Goal: Task Accomplishment & Management: Manage account settings

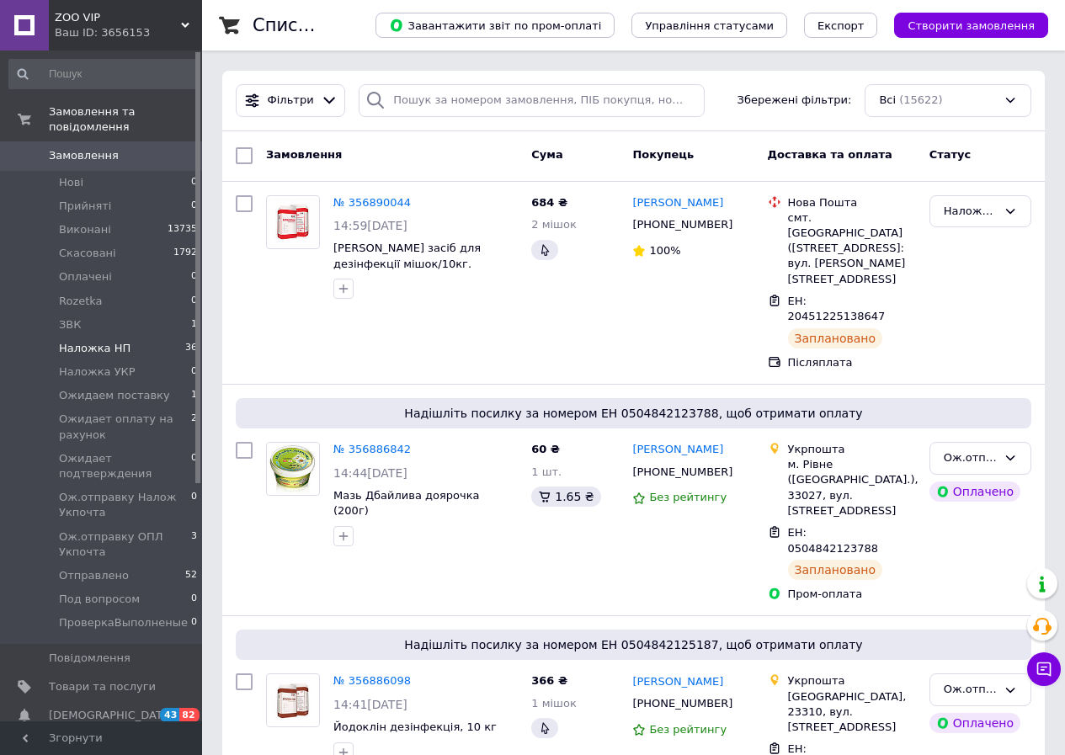
click at [110, 341] on span "Наложка НП" at bounding box center [95, 348] width 72 height 15
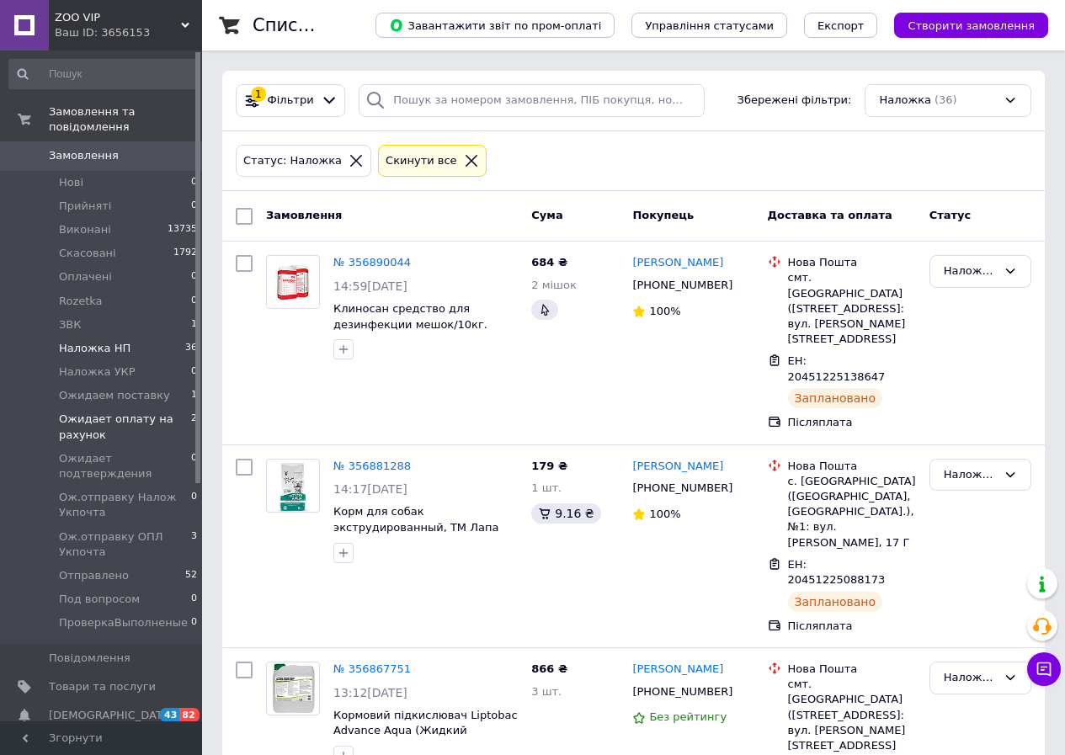
click at [103, 413] on span "Ожидает оплату на рахунок" at bounding box center [125, 427] width 132 height 30
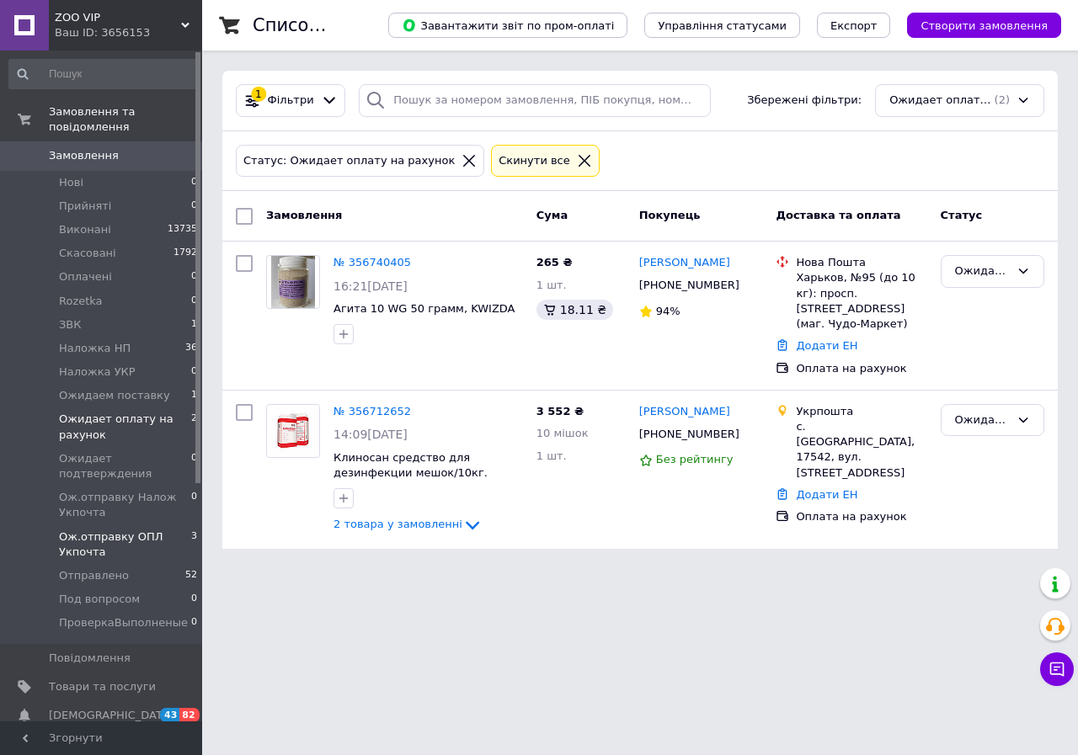
click at [98, 530] on span "Ож.отправку ОПЛ Укпочта" at bounding box center [125, 545] width 132 height 30
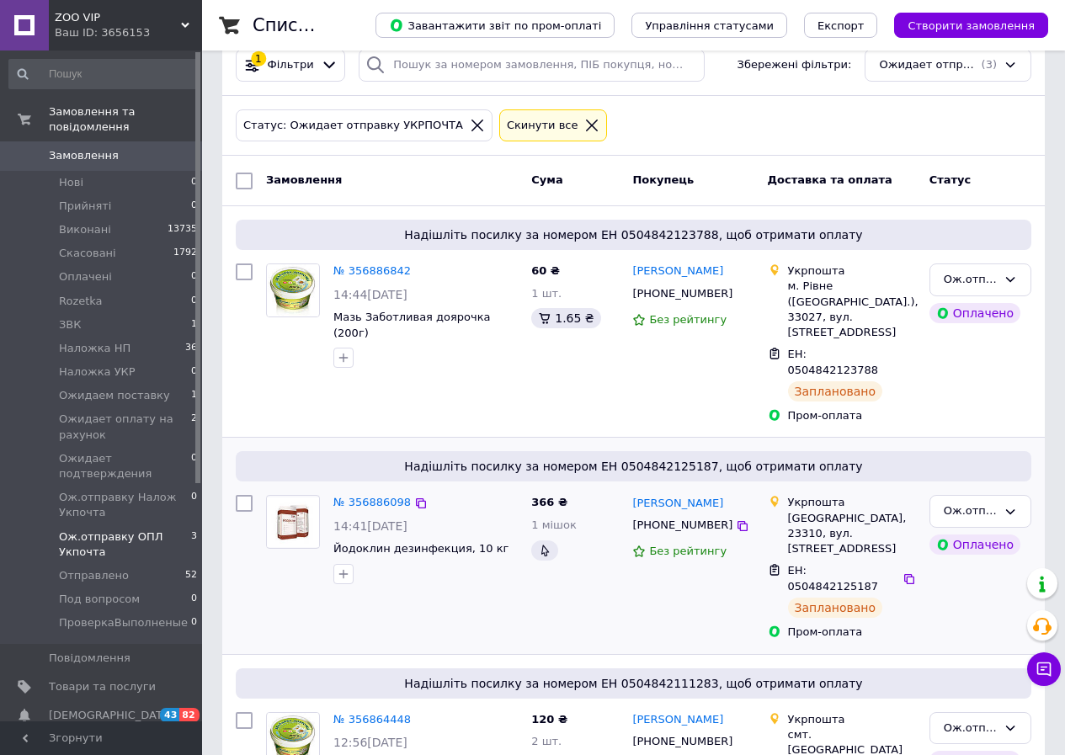
scroll to position [109, 0]
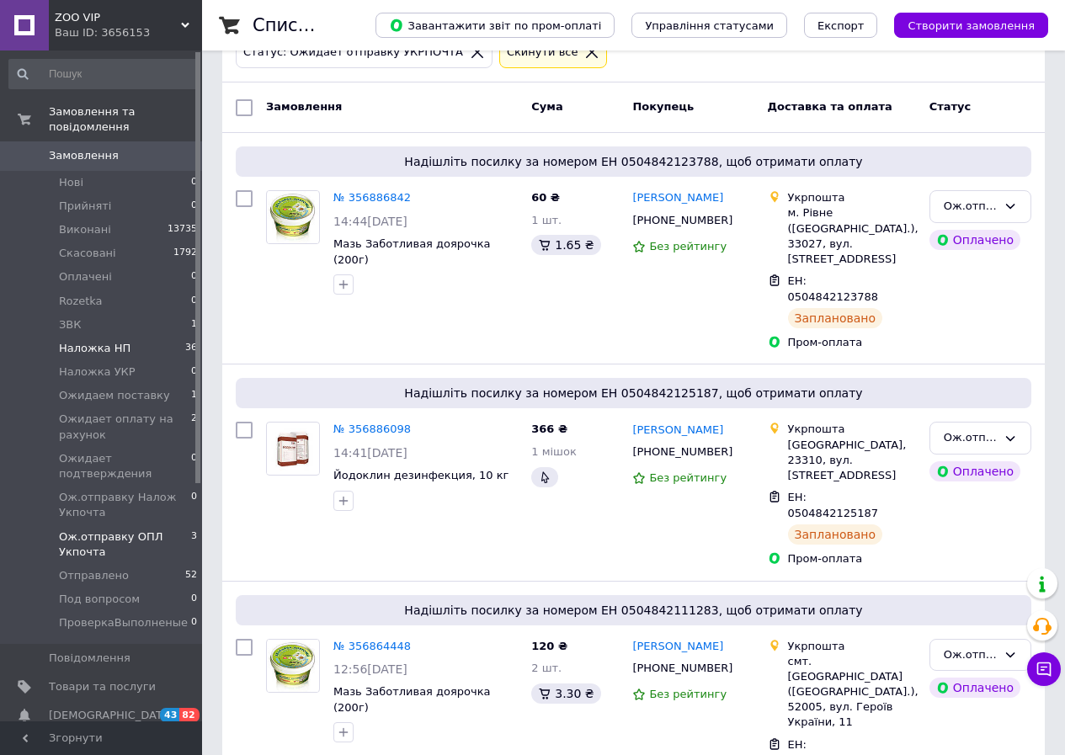
click at [113, 341] on span "Наложка НП" at bounding box center [95, 348] width 72 height 15
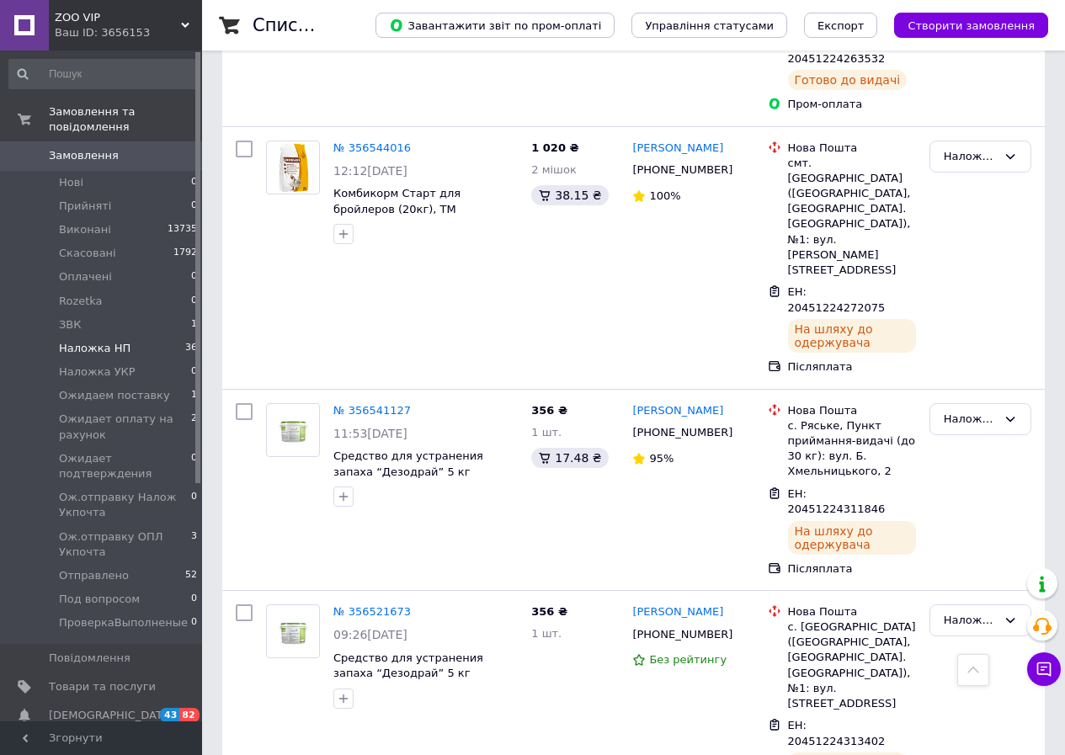
scroll to position [4876, 0]
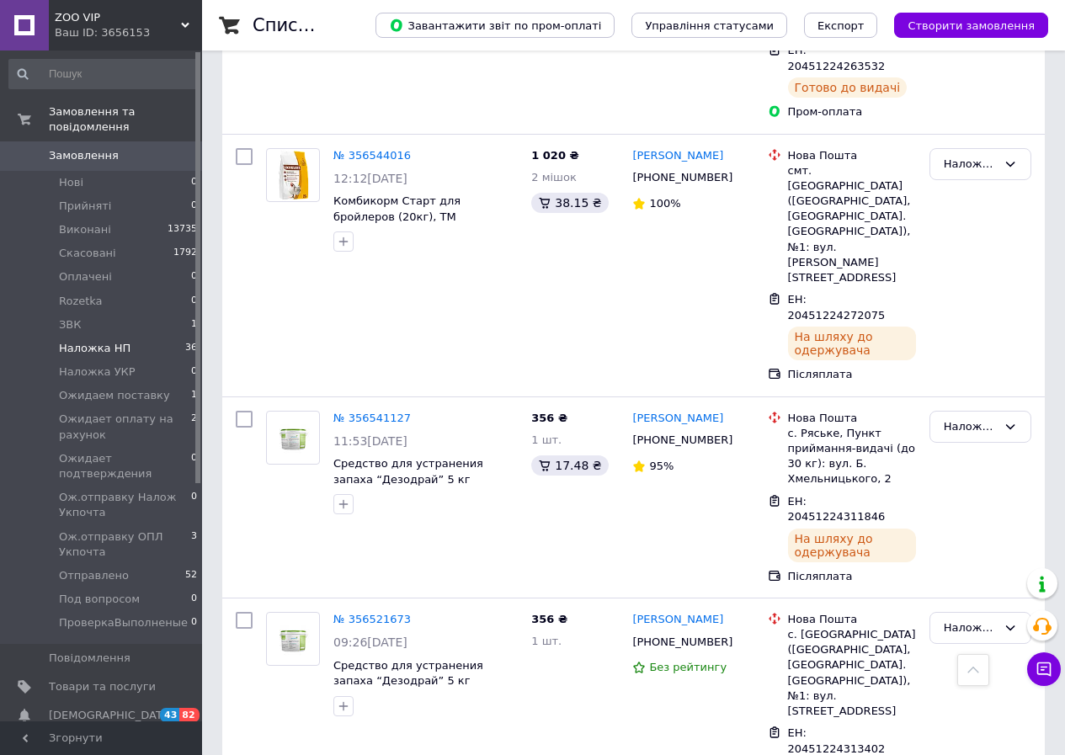
drag, startPoint x: 968, startPoint y: 249, endPoint x: 831, endPoint y: 322, distance: 155.2
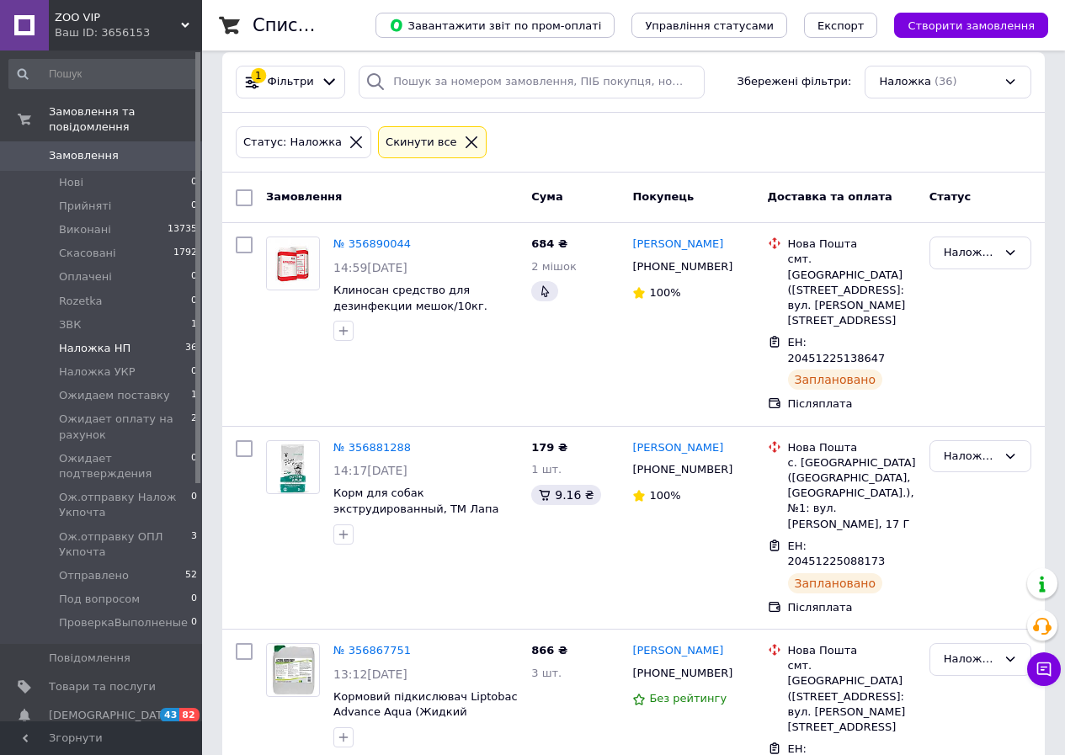
scroll to position [0, 0]
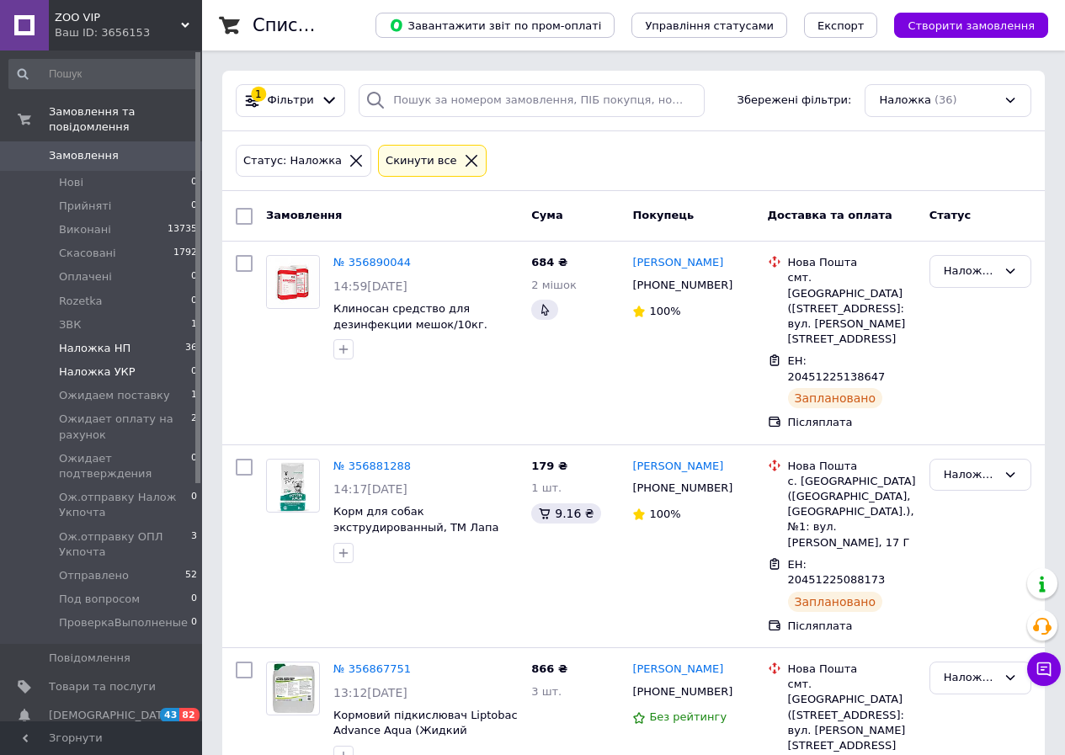
click at [89, 367] on li "Наложка УКР 0" at bounding box center [103, 372] width 207 height 24
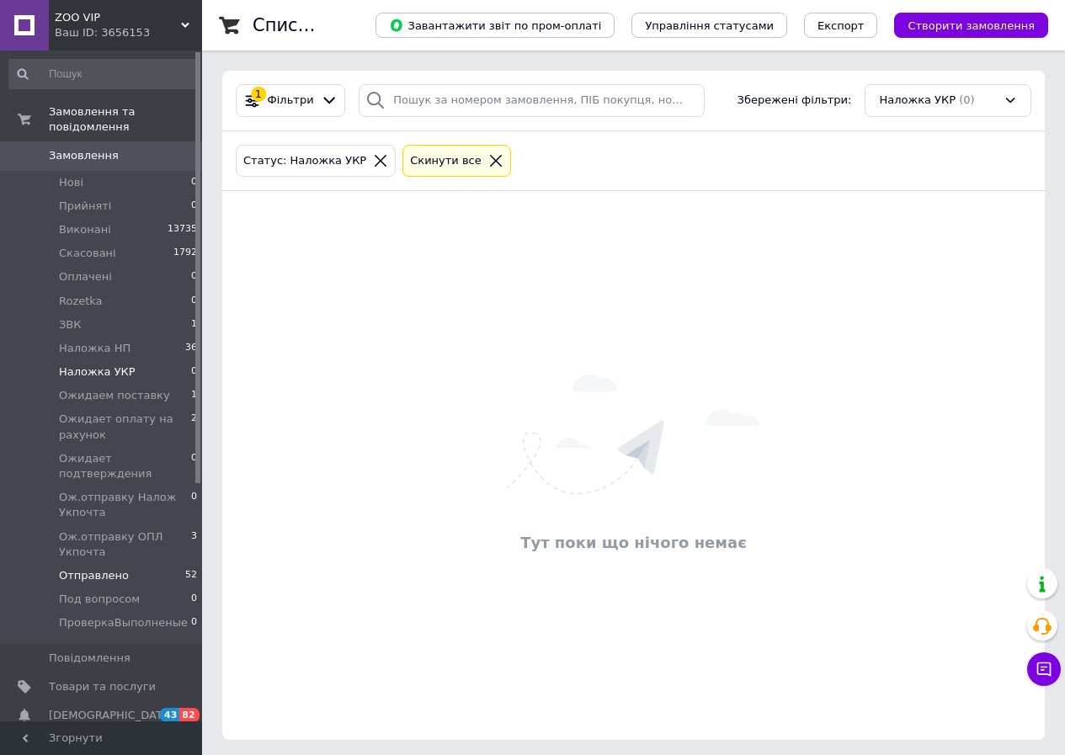
click at [90, 568] on span "Отправлено" at bounding box center [94, 575] width 70 height 15
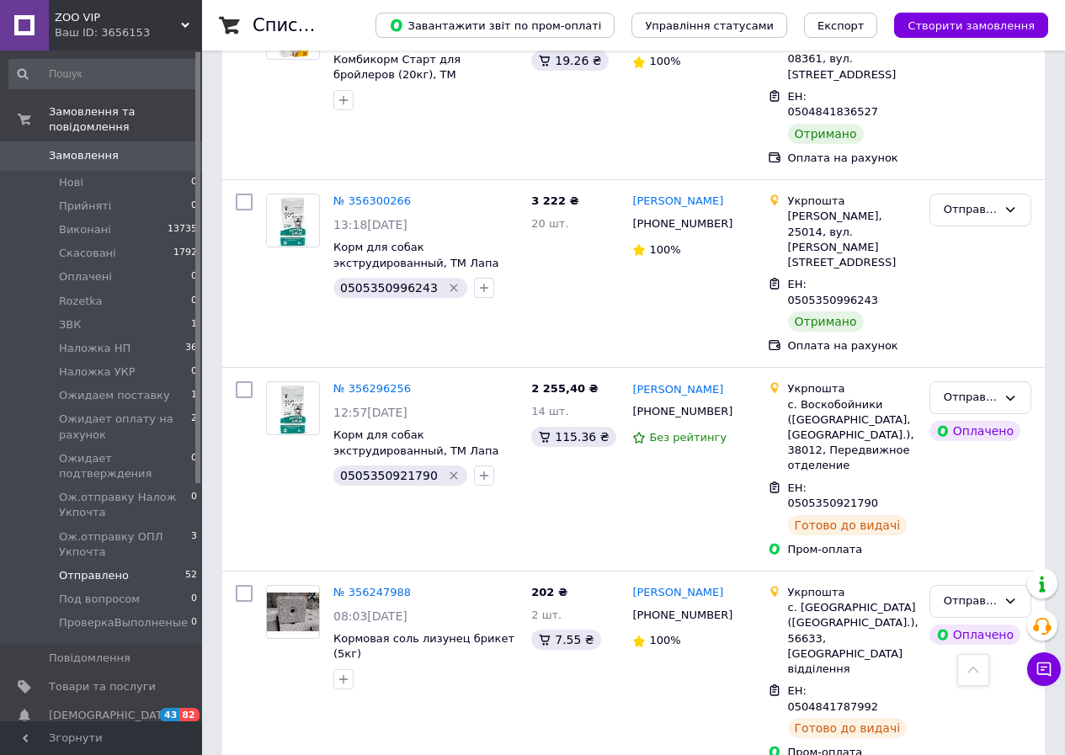
scroll to position [8566, 0]
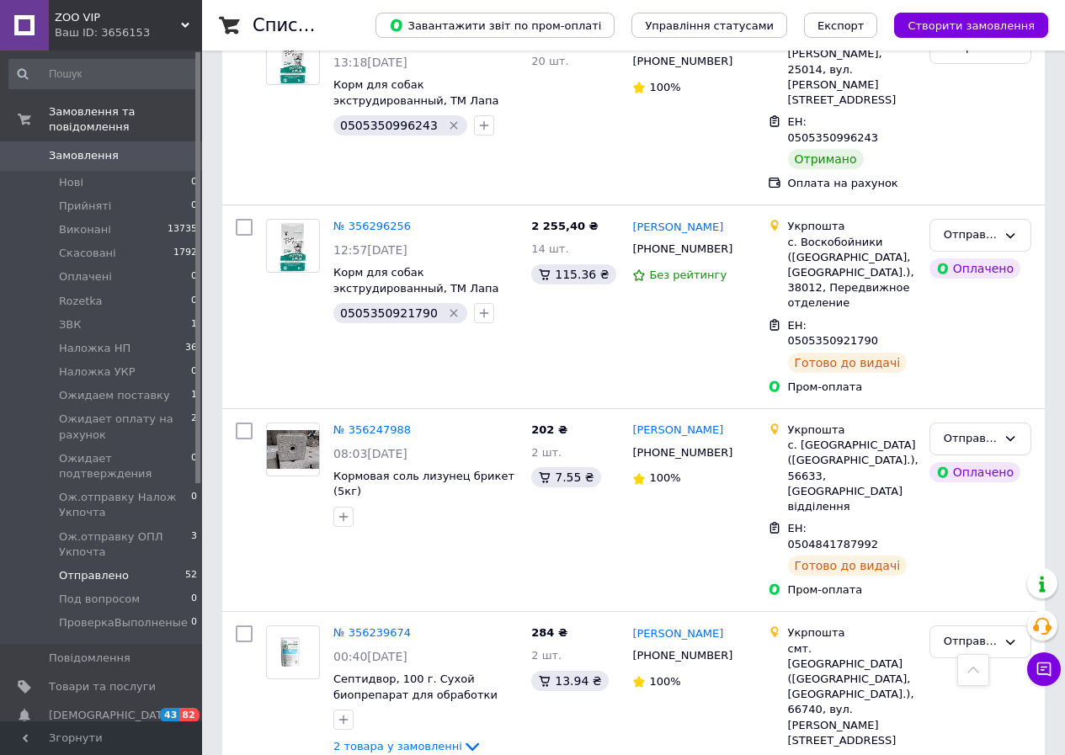
drag, startPoint x: 988, startPoint y: 618, endPoint x: 839, endPoint y: 621, distance: 148.2
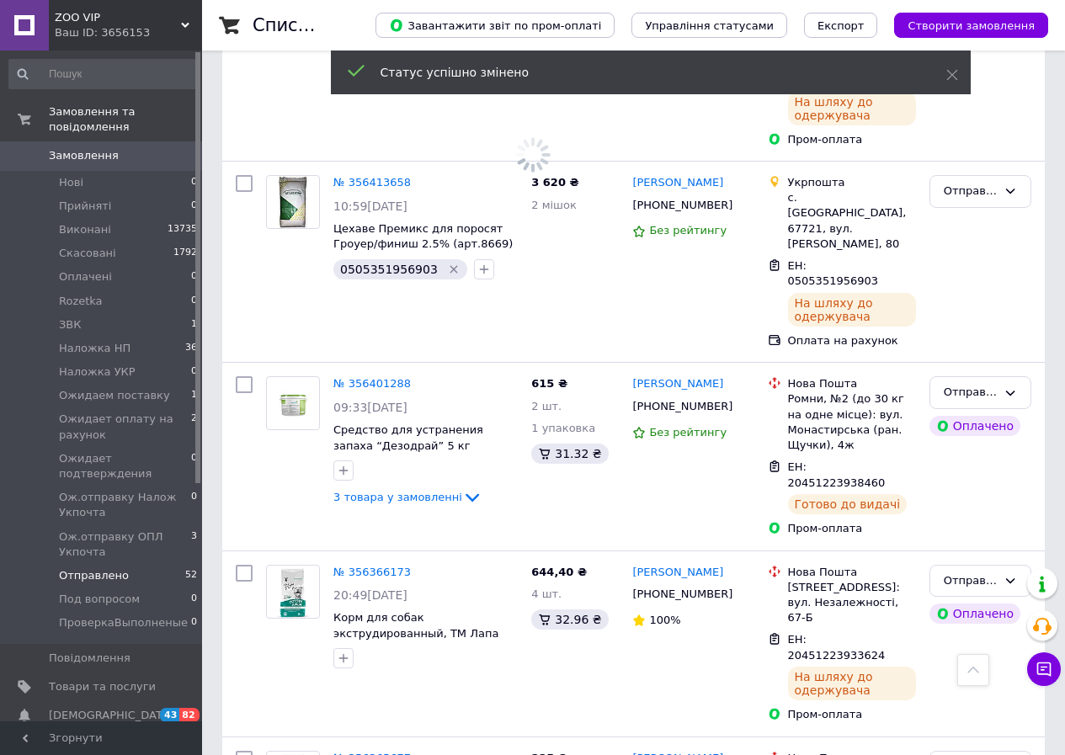
scroll to position [6713, 0]
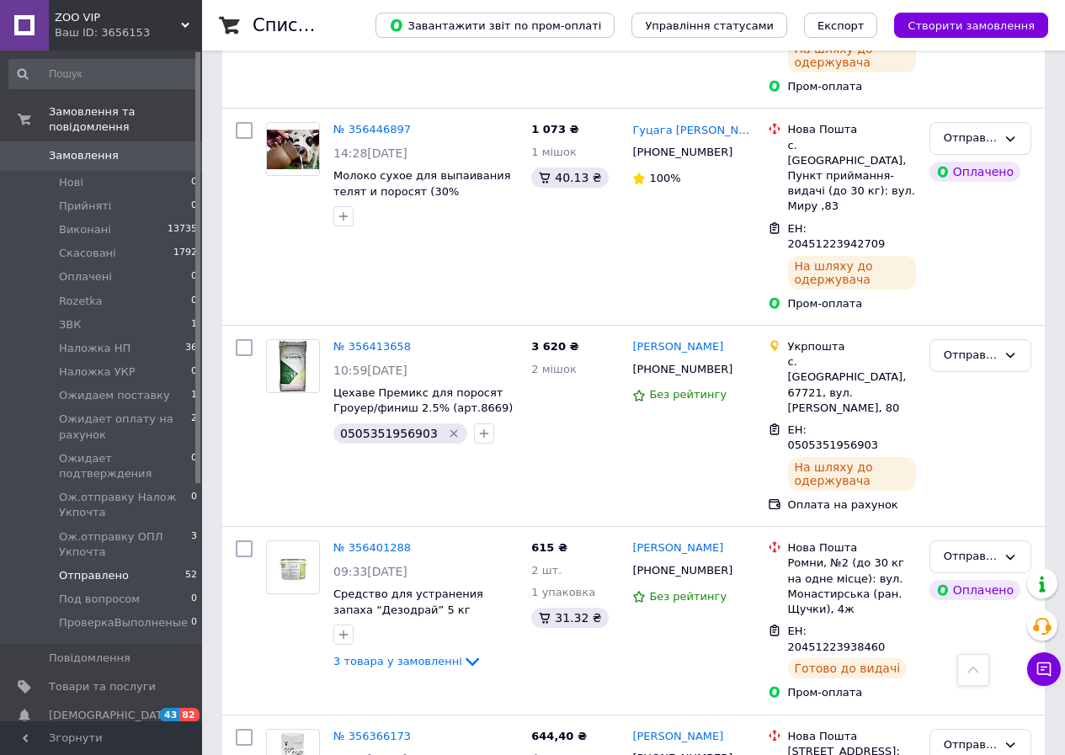
drag, startPoint x: 976, startPoint y: 575, endPoint x: 962, endPoint y: 364, distance: 211.8
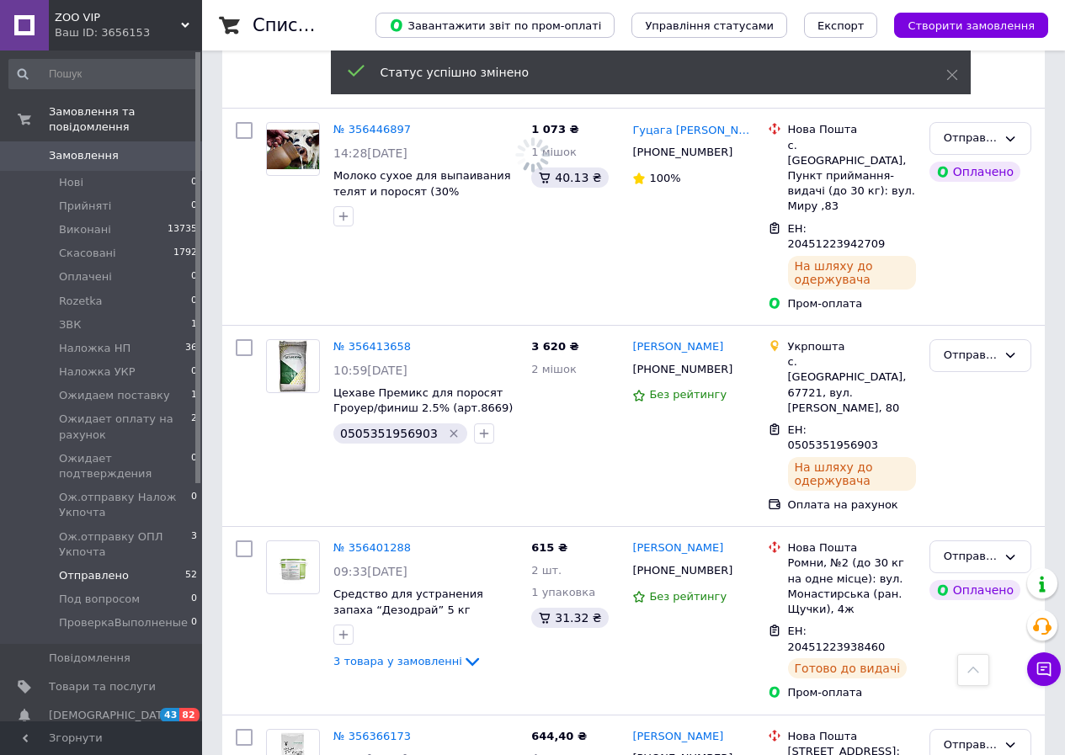
drag, startPoint x: 956, startPoint y: 413, endPoint x: 968, endPoint y: 214, distance: 200.0
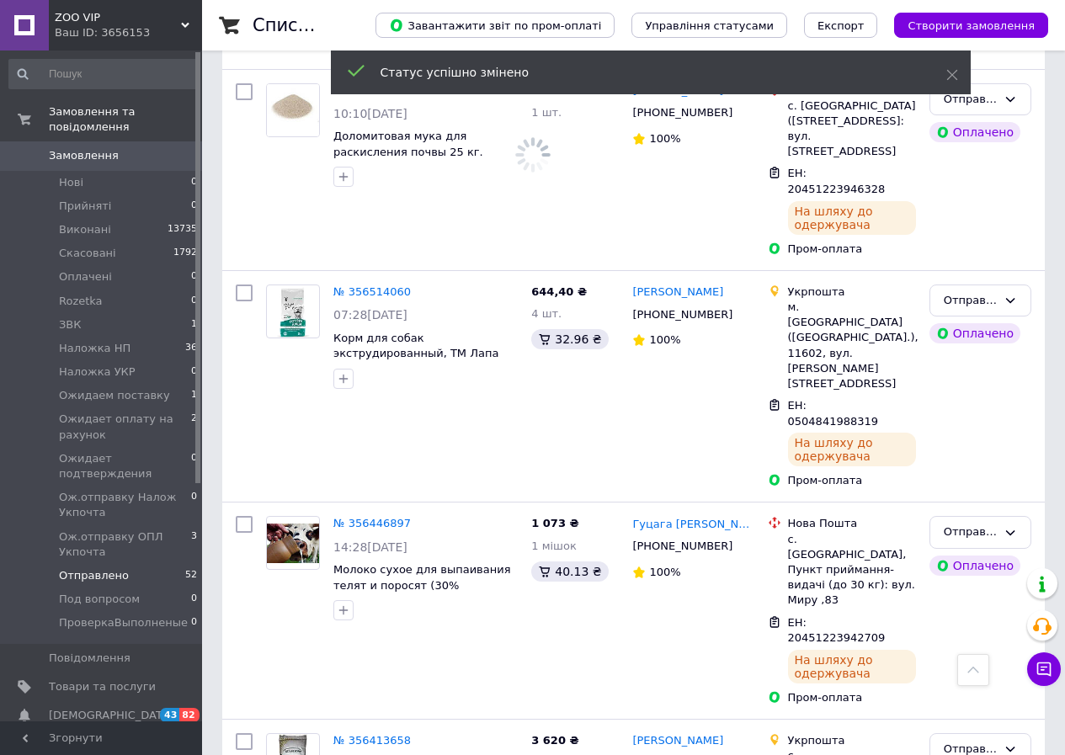
scroll to position [3345, 0]
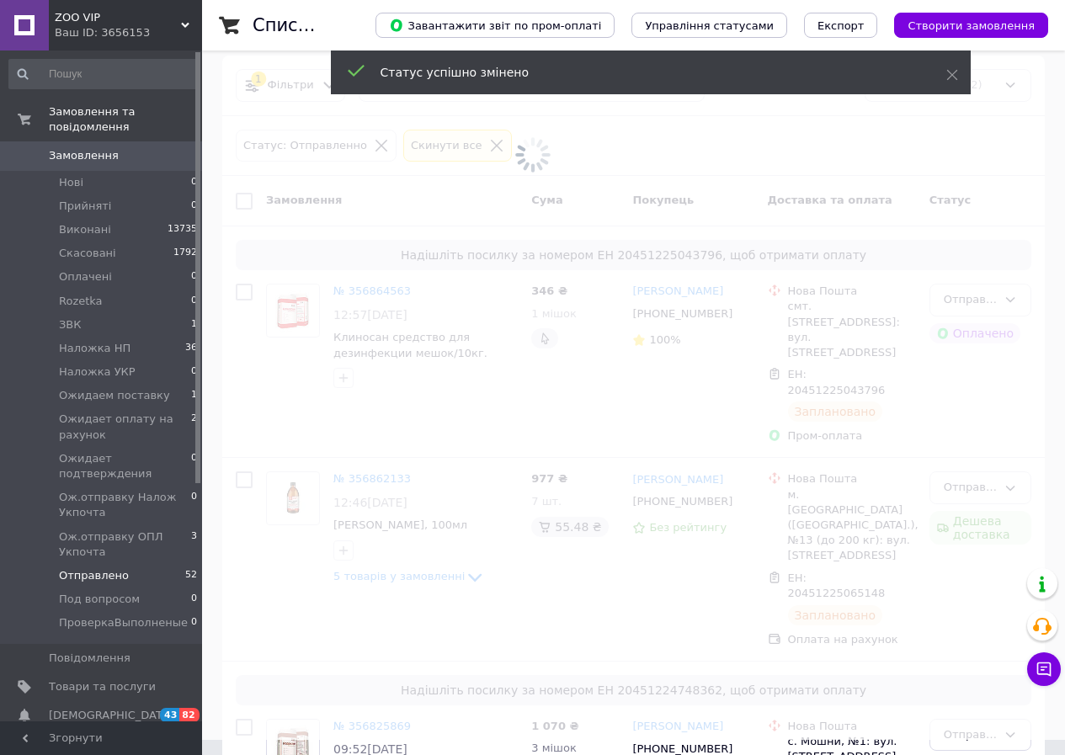
scroll to position [0, 0]
